Goal: Task Accomplishment & Management: Manage account settings

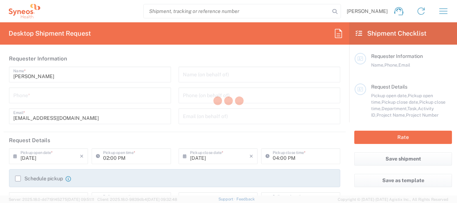
type input "3130"
type input "[GEOGRAPHIC_DATA]"
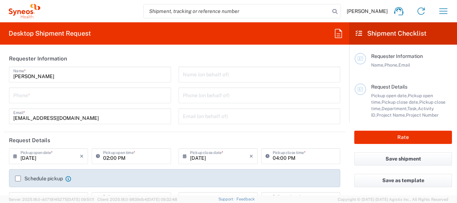
type input "Syneos Health Singapore PteLtd"
click at [447, 10] on icon "button" at bounding box center [444, 11] width 12 height 12
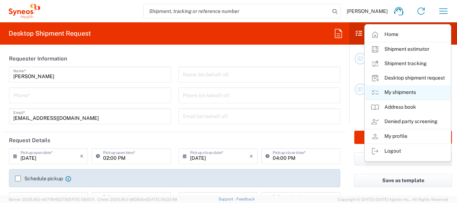
click at [428, 93] on link "My shipments" at bounding box center [408, 92] width 86 height 14
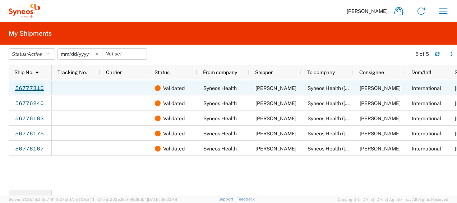
click at [19, 88] on link "56777310" at bounding box center [29, 89] width 29 height 12
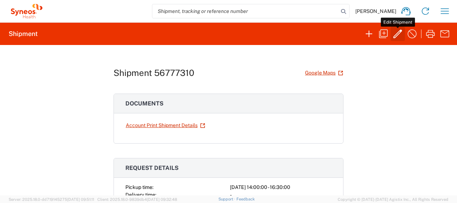
click at [400, 33] on icon "button" at bounding box center [398, 33] width 9 height 9
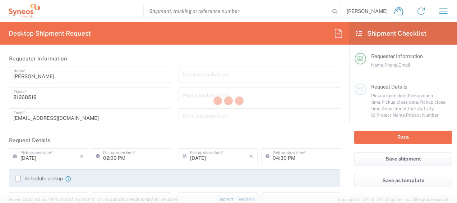
type input "3130"
type input "3130 DEPARTMENTAL EXPENSE"
type input "Medium Box"
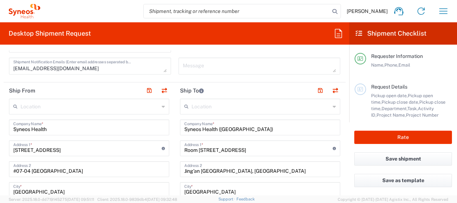
scroll to position [288, 0]
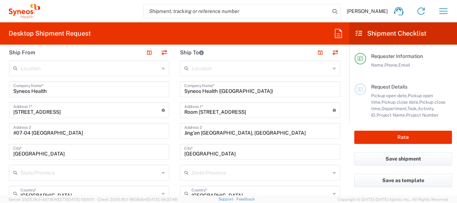
type input "3130 DEPARTMENTAL EXPENSE"
click at [62, 134] on input "#07-04 [GEOGRAPHIC_DATA]" at bounding box center [89, 130] width 152 height 13
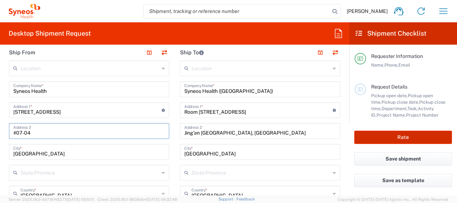
type input "#07-04"
click at [374, 135] on button "Rate" at bounding box center [403, 136] width 98 height 13
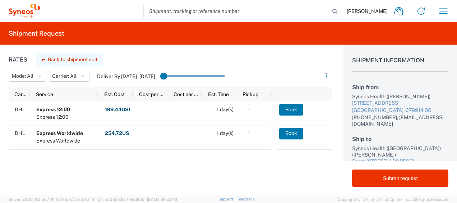
click at [71, 60] on button "Back to shipment edit" at bounding box center [69, 59] width 67 height 13
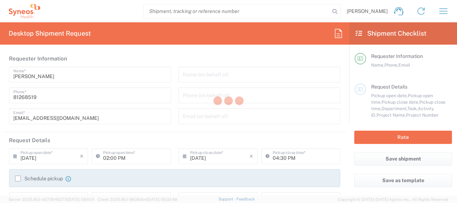
type input "3130 DEPARTMENTAL EXPENSE"
type input "Medium Box"
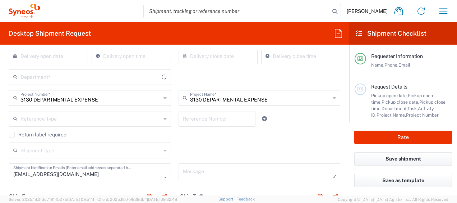
type input "3130"
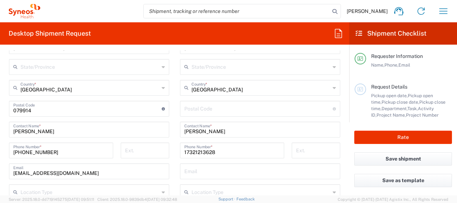
scroll to position [323, 0]
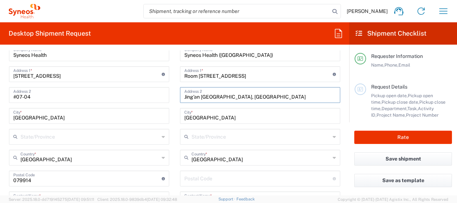
click at [258, 96] on input "Jing’an [GEOGRAPHIC_DATA], [GEOGRAPHIC_DATA]" at bounding box center [260, 94] width 152 height 13
drag, startPoint x: 258, startPoint y: 96, endPoint x: 240, endPoint y: 96, distance: 18.0
click at [240, 96] on input "Jing’an District [GEOGRAPHIC_DATA] 200041 [GEOGRAPHIC_DATA]" at bounding box center [260, 94] width 152 height 13
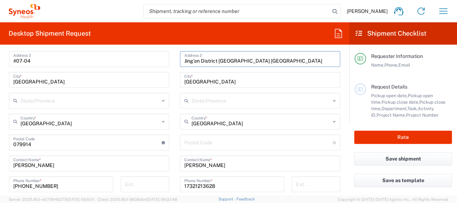
type input "Jing’an District [GEOGRAPHIC_DATA] [GEOGRAPHIC_DATA]"
click at [217, 137] on input "undefined" at bounding box center [258, 141] width 148 height 13
paste input "200041"
type input "200041"
click at [240, 61] on input "Jing’an District [GEOGRAPHIC_DATA] [GEOGRAPHIC_DATA]" at bounding box center [260, 58] width 152 height 13
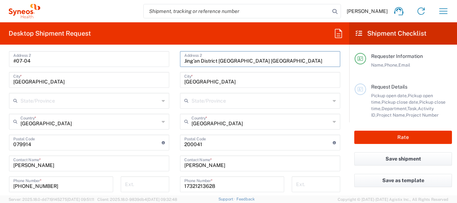
paste input "200041"
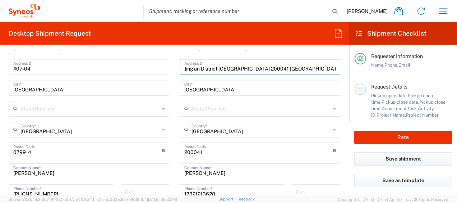
scroll to position [288, 0]
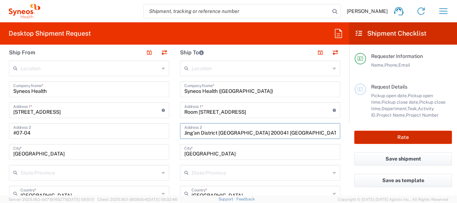
type input "Jing’an District [GEOGRAPHIC_DATA] 200041 [GEOGRAPHIC_DATA]"
click at [430, 132] on button "Rate" at bounding box center [403, 136] width 98 height 13
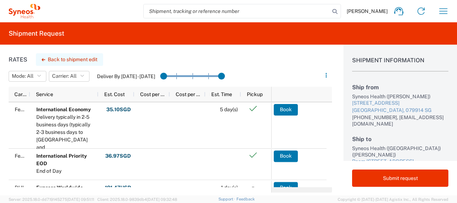
click at [54, 55] on button "Back to shipment edit" at bounding box center [69, 59] width 67 height 13
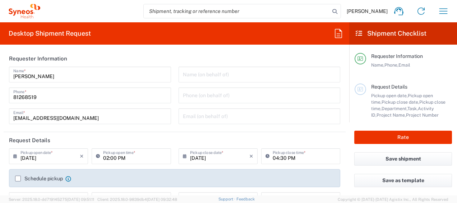
type input "3130 DEPARTMENTAL EXPENSE"
type input "3130"
type input "Medium Box"
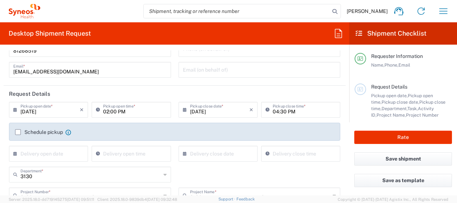
scroll to position [72, 0]
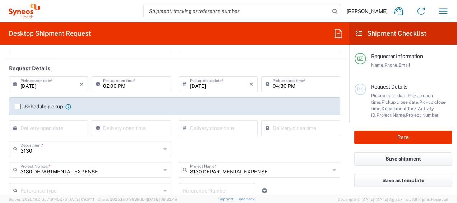
click at [17, 106] on label "Schedule pickup" at bounding box center [39, 107] width 48 height 6
click at [18, 106] on input "Schedule pickup" at bounding box center [18, 106] width 0 height 0
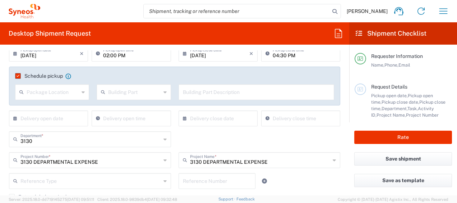
scroll to position [66, 0]
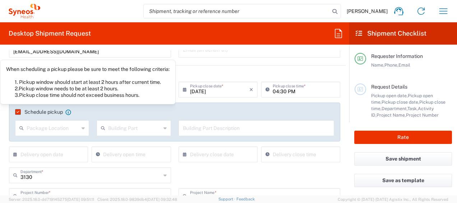
click at [66, 114] on icon at bounding box center [68, 112] width 6 height 6
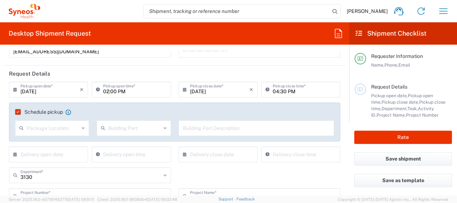
click at [20, 110] on label "Schedule pickup" at bounding box center [39, 112] width 48 height 6
click at [17, 112] on input "Schedule pickup" at bounding box center [17, 112] width 0 height 0
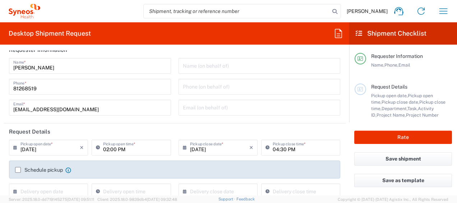
scroll to position [0, 0]
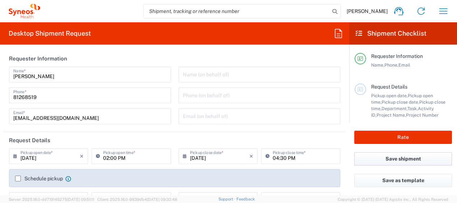
click at [398, 159] on button "Save shipment" at bounding box center [403, 158] width 98 height 13
